Goal: Information Seeking & Learning: Find specific fact

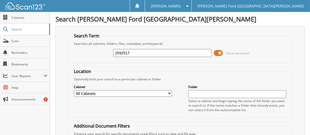
type input "2592517"
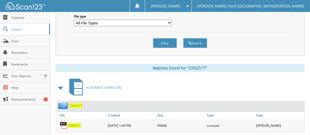
scroll to position [188, 0]
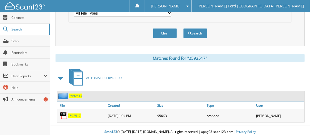
click at [73, 114] on span "2592517" at bounding box center [74, 116] width 13 height 5
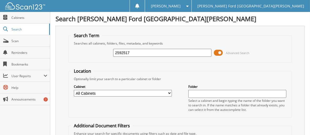
scroll to position [0, 0]
click at [139, 53] on input "2592517" at bounding box center [162, 53] width 98 height 8
type input "2592527"
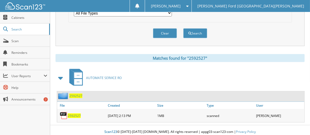
scroll to position [188, 0]
click at [73, 114] on span "2592527" at bounding box center [74, 116] width 13 height 5
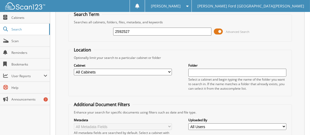
scroll to position [0, 0]
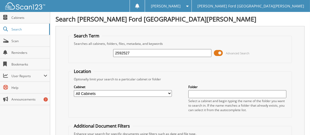
click at [147, 54] on input "2592527" at bounding box center [162, 53] width 98 height 8
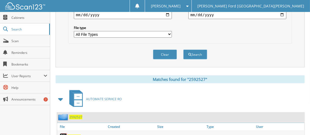
scroll to position [188, 0]
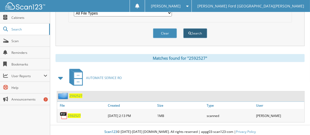
type input "2591527"
click at [199, 29] on button "Search" at bounding box center [195, 33] width 24 height 10
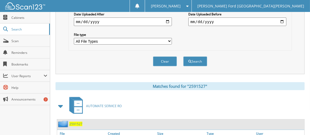
scroll to position [188, 0]
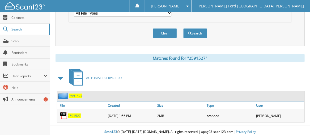
click at [71, 114] on span "2591527" at bounding box center [74, 116] width 13 height 5
